Goal: Navigation & Orientation: Find specific page/section

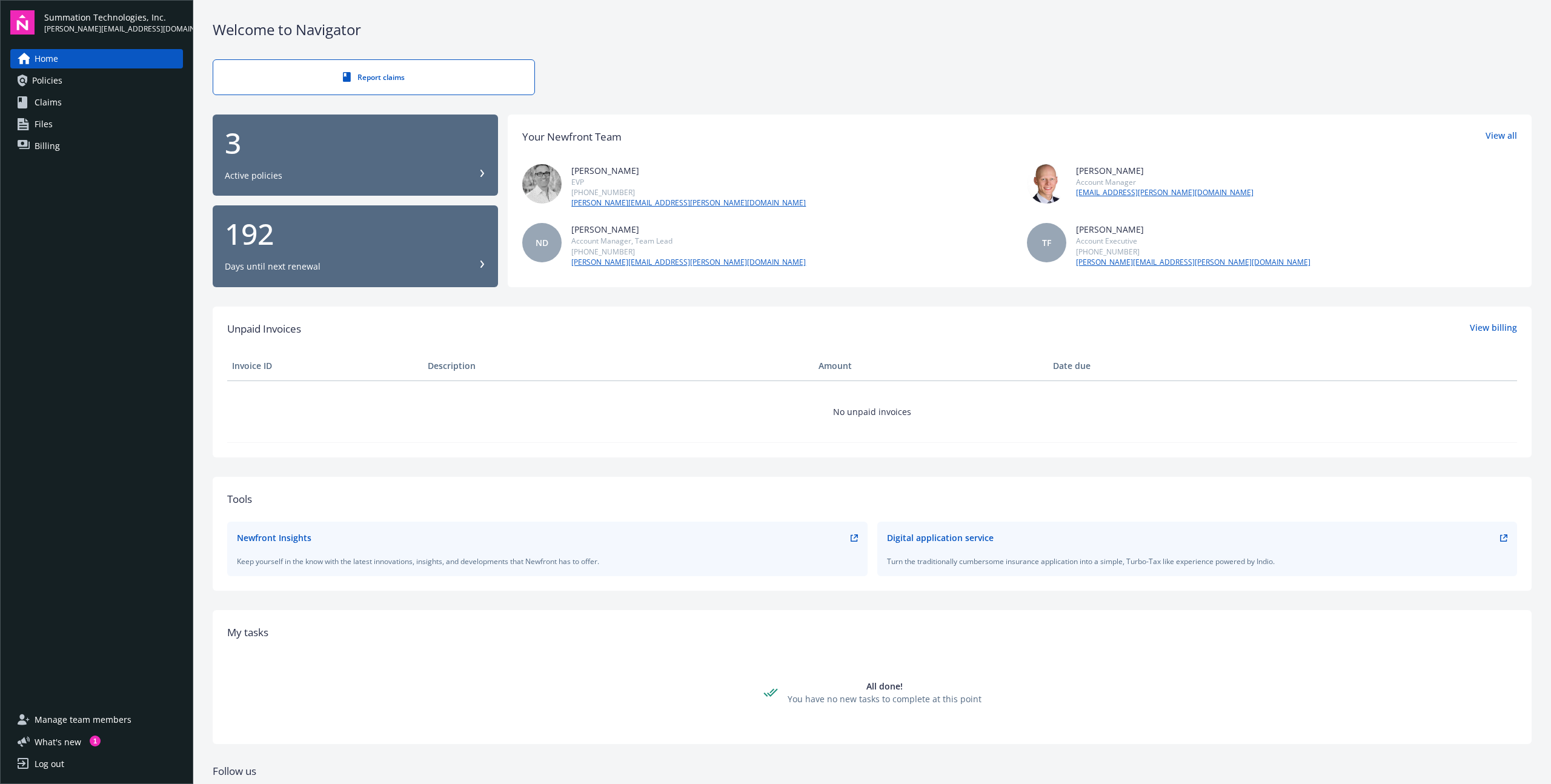
click at [1388, 34] on div "Welcome to Navigator" at bounding box center [871, 29] width 1319 height 20
click at [52, 121] on link "Files" at bounding box center [96, 124] width 173 height 19
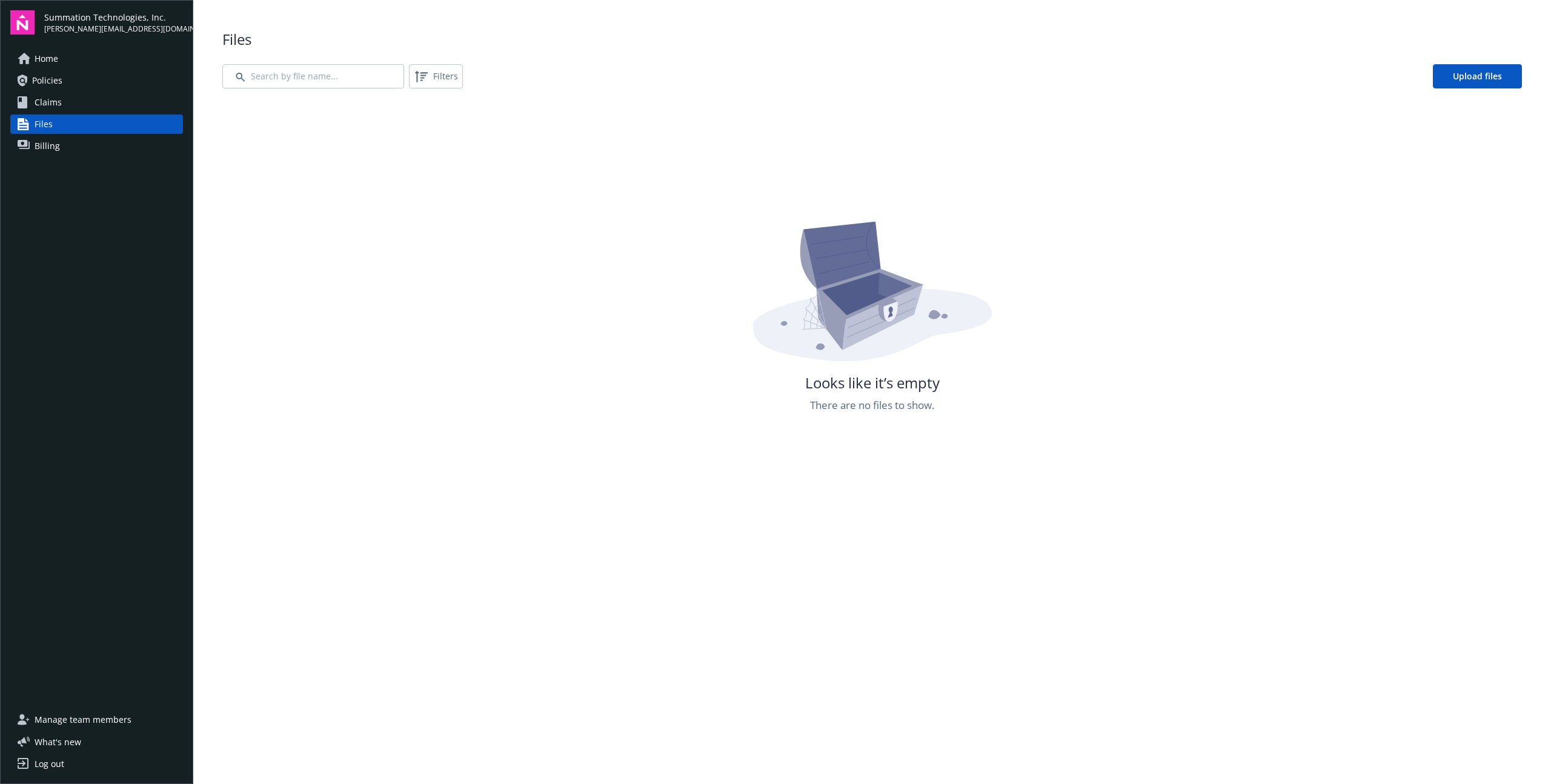
click at [49, 133] on span "Files" at bounding box center [44, 124] width 18 height 19
click at [53, 158] on div "Home Policies Claims Files Billing" at bounding box center [96, 372] width 173 height 647
click at [55, 150] on span "Billing" at bounding box center [47, 146] width 25 height 19
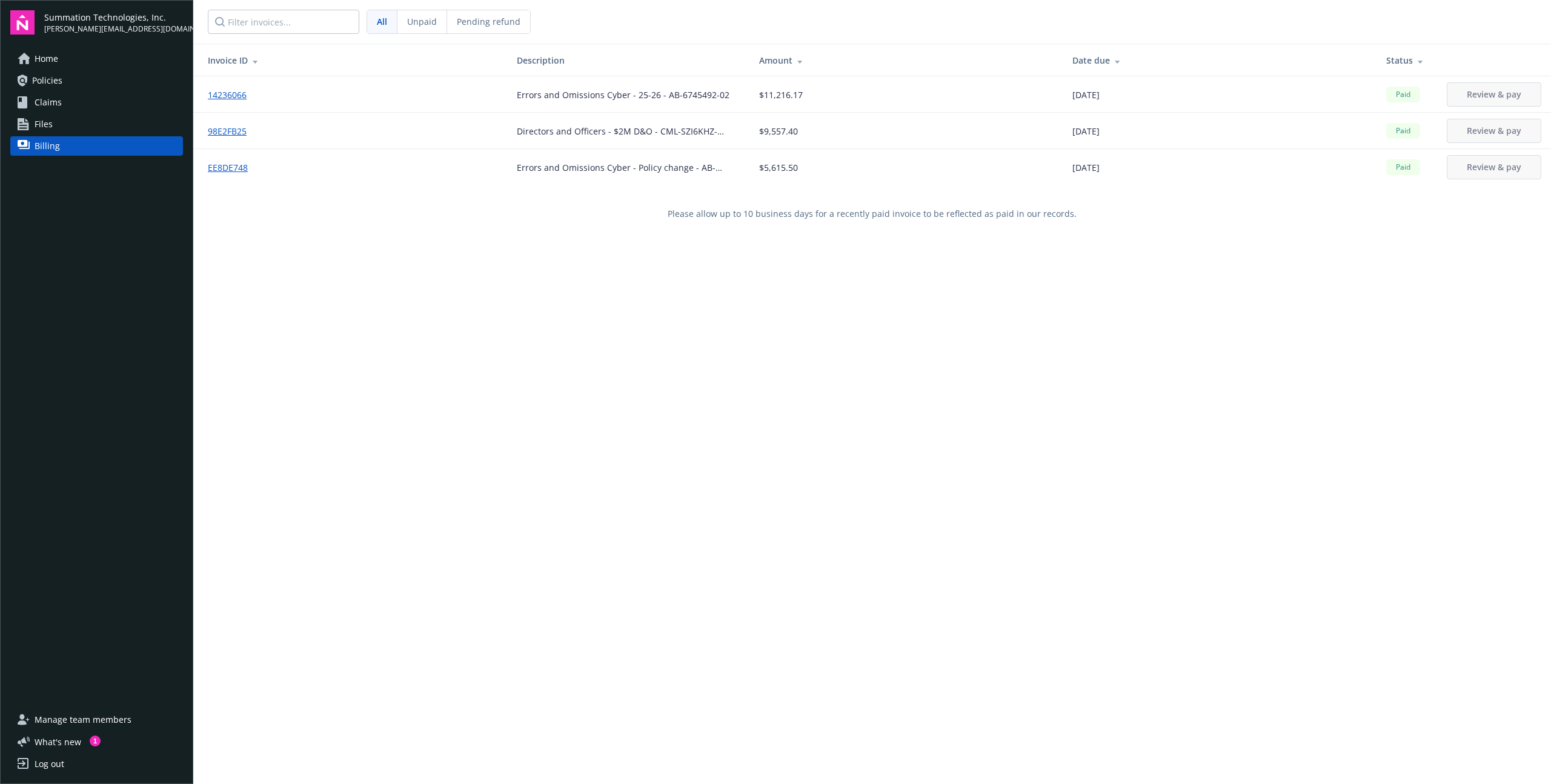
click at [59, 80] on span "Policies" at bounding box center [47, 81] width 30 height 19
